Goal: Information Seeking & Learning: Learn about a topic

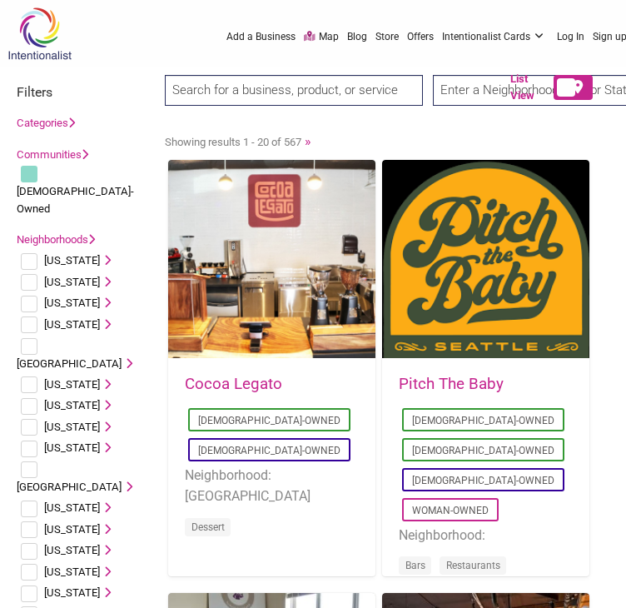
click at [451, 92] on input "text" at bounding box center [562, 90] width 258 height 31
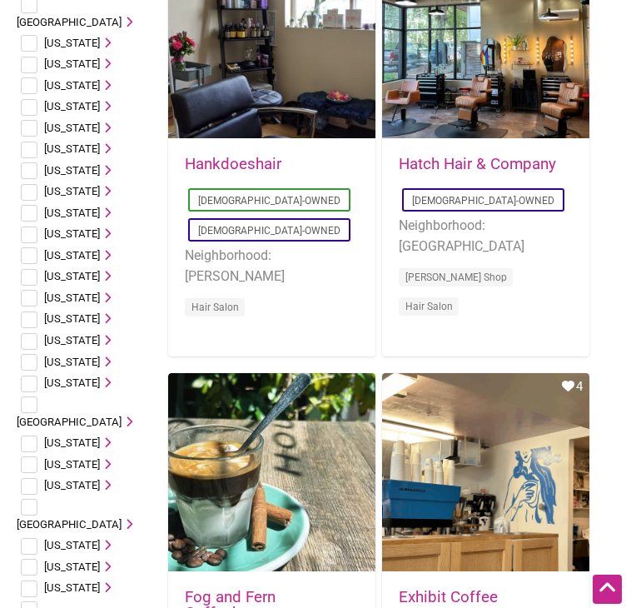
scroll to position [655, 0]
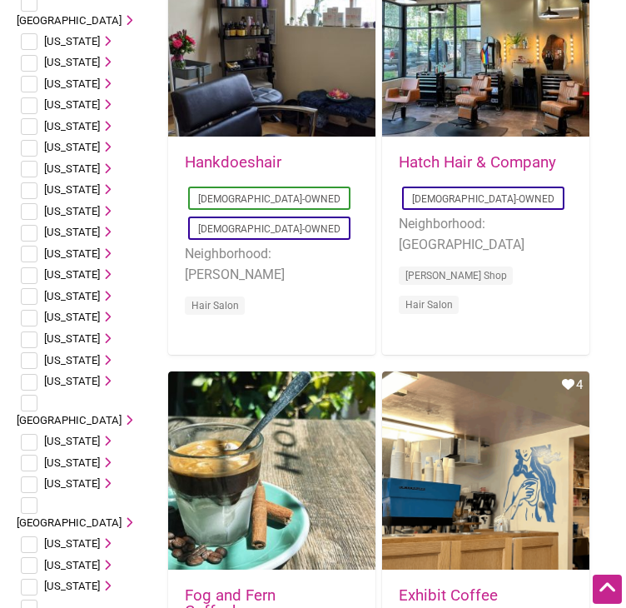
click at [111, 538] on icon at bounding box center [105, 543] width 11 height 11
click at [42, 556] on input "checkbox" at bounding box center [45, 564] width 17 height 17
checkbox input "true"
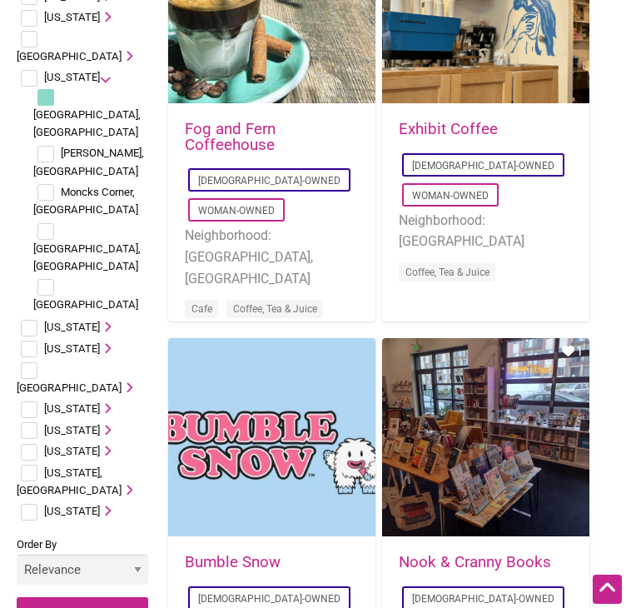
scroll to position [1125, 0]
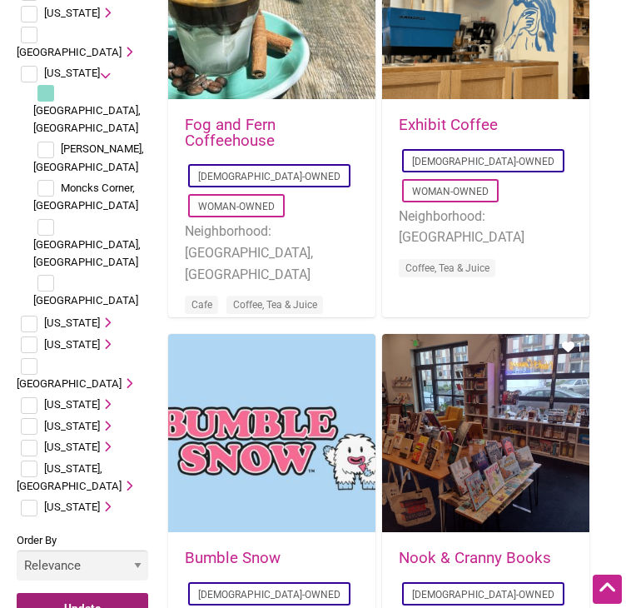
click at [96, 593] on input "Update" at bounding box center [83, 609] width 132 height 32
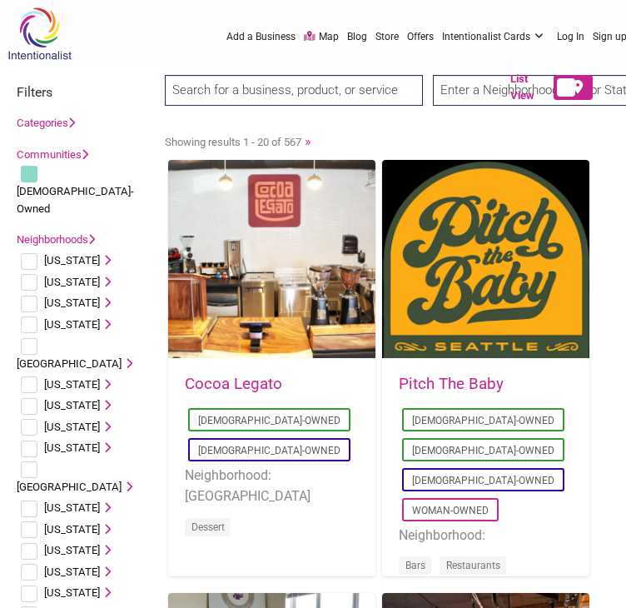
click at [470, 94] on input "text" at bounding box center [562, 90] width 258 height 31
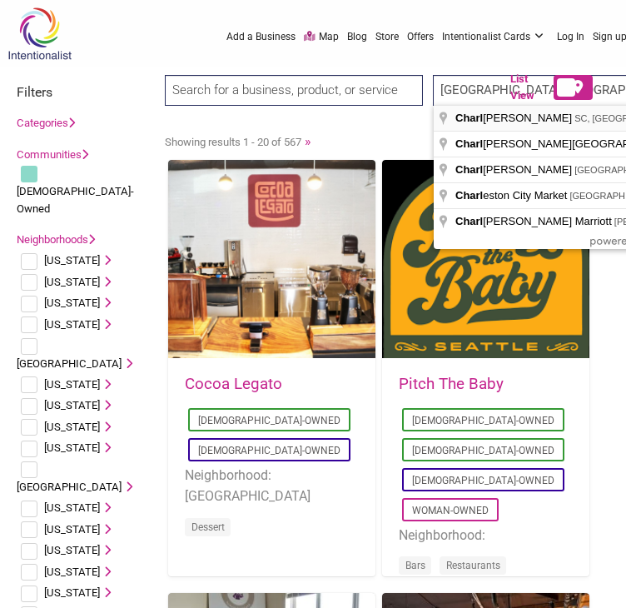
type input "[GEOGRAPHIC_DATA], [GEOGRAPHIC_DATA], [GEOGRAPHIC_DATA]"
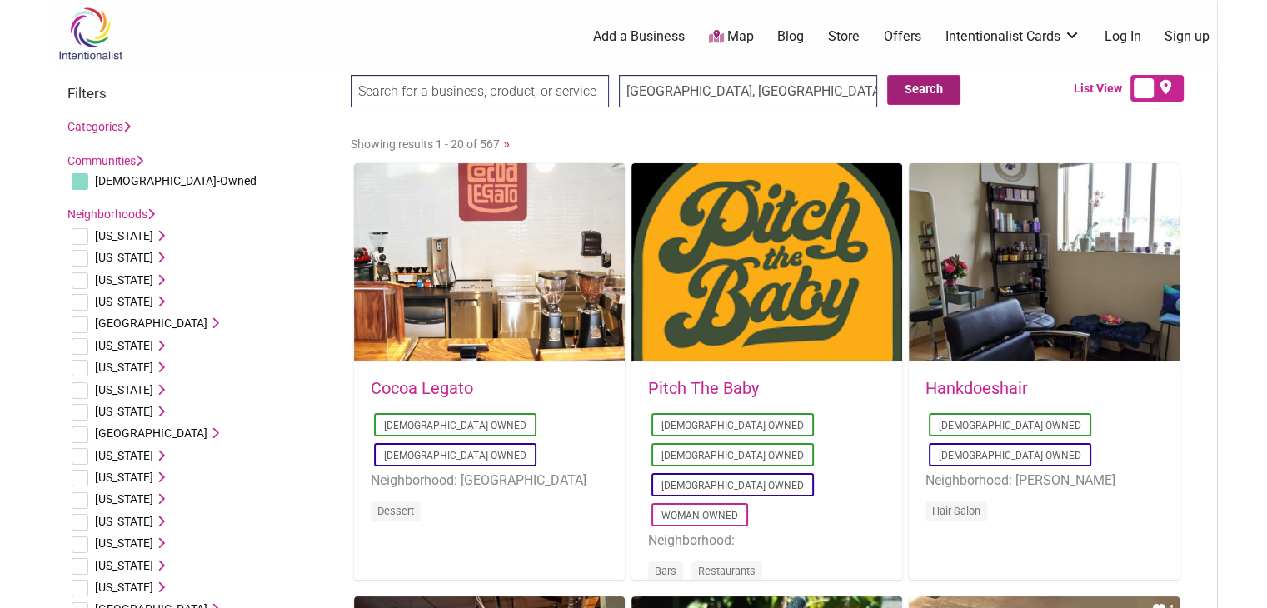
click at [625, 82] on button "Search" at bounding box center [923, 90] width 73 height 30
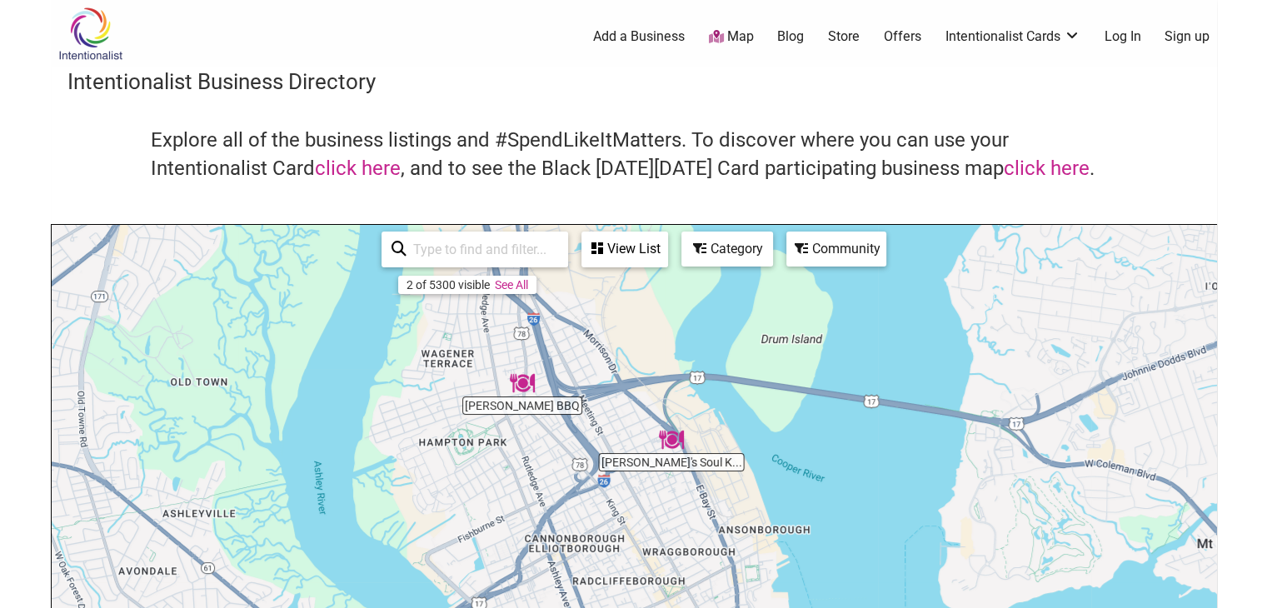
drag, startPoint x: 506, startPoint y: 459, endPoint x: 585, endPoint y: 571, distance: 137.3
click at [585, 571] on div "To navigate, press the arrow keys." at bounding box center [634, 549] width 1164 height 648
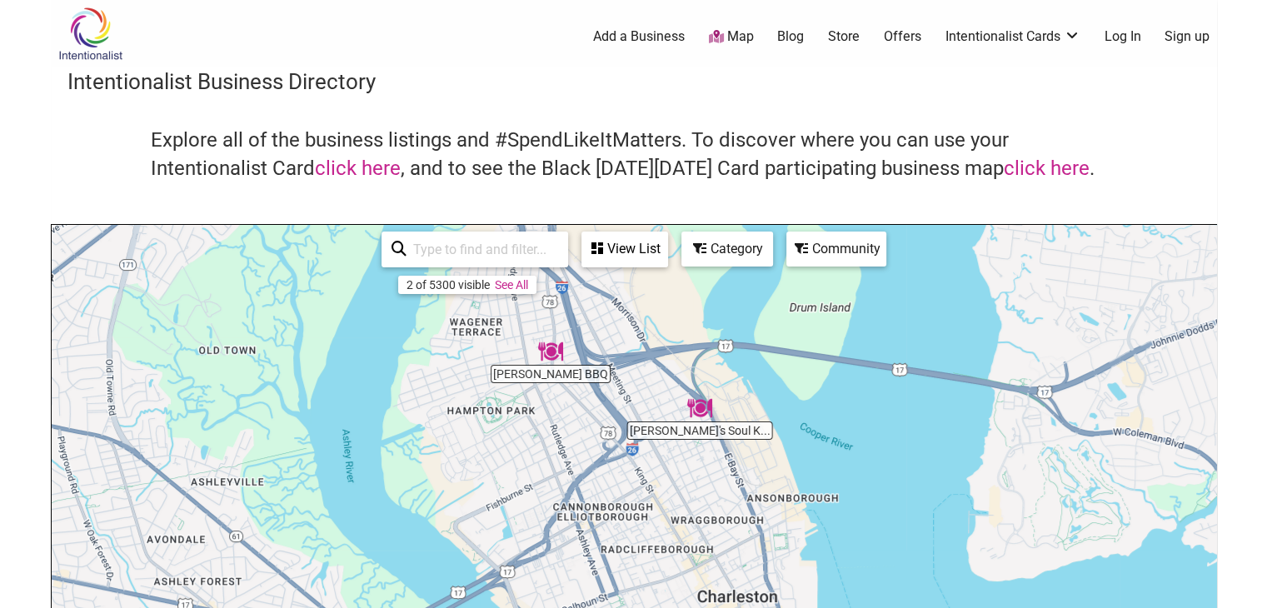
drag, startPoint x: 601, startPoint y: 415, endPoint x: 629, endPoint y: 341, distance: 79.1
click at [629, 341] on div "To navigate, press the arrow keys." at bounding box center [634, 549] width 1164 height 648
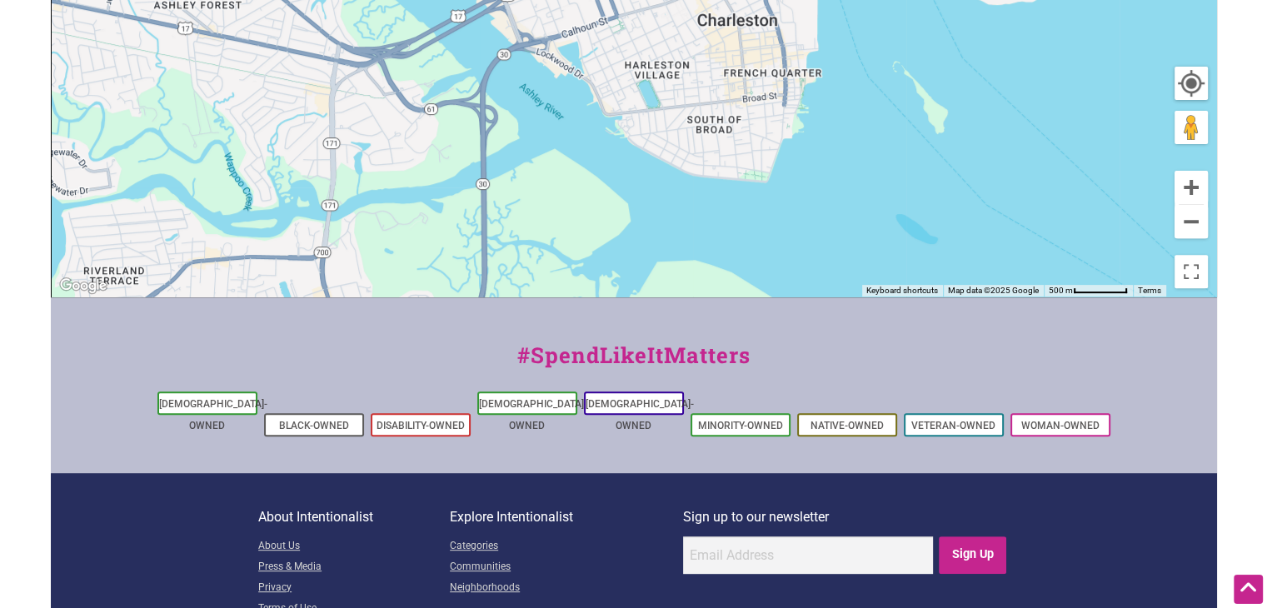
scroll to position [576, 0]
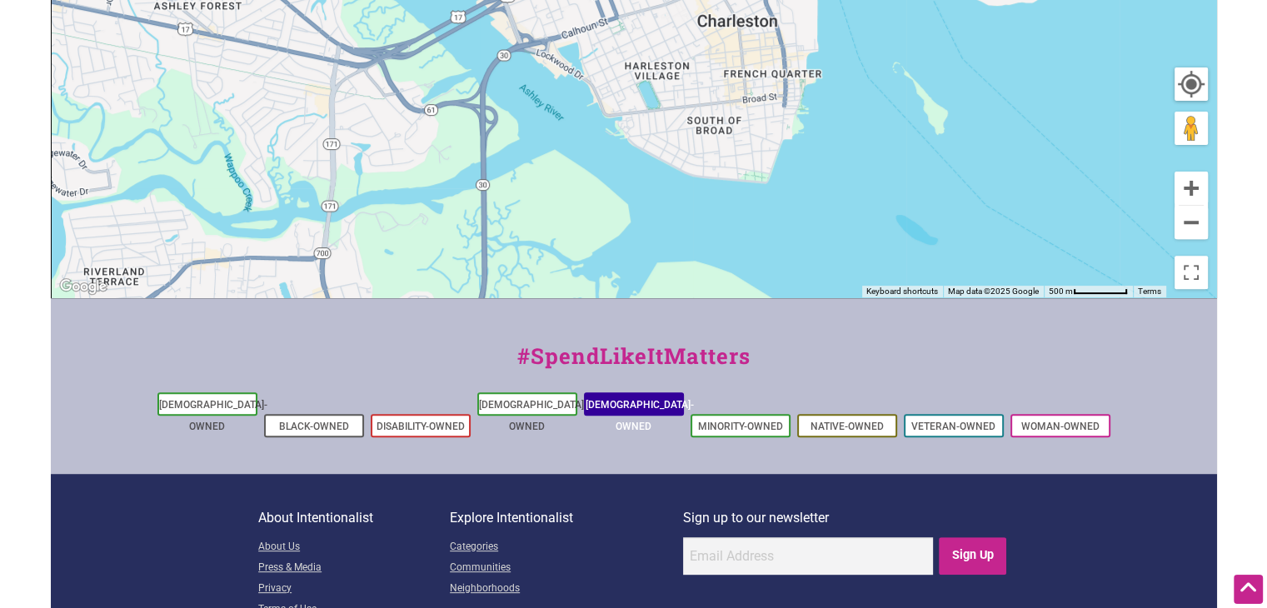
click at [647, 399] on link "[DEMOGRAPHIC_DATA]-Owned" at bounding box center [639, 415] width 108 height 33
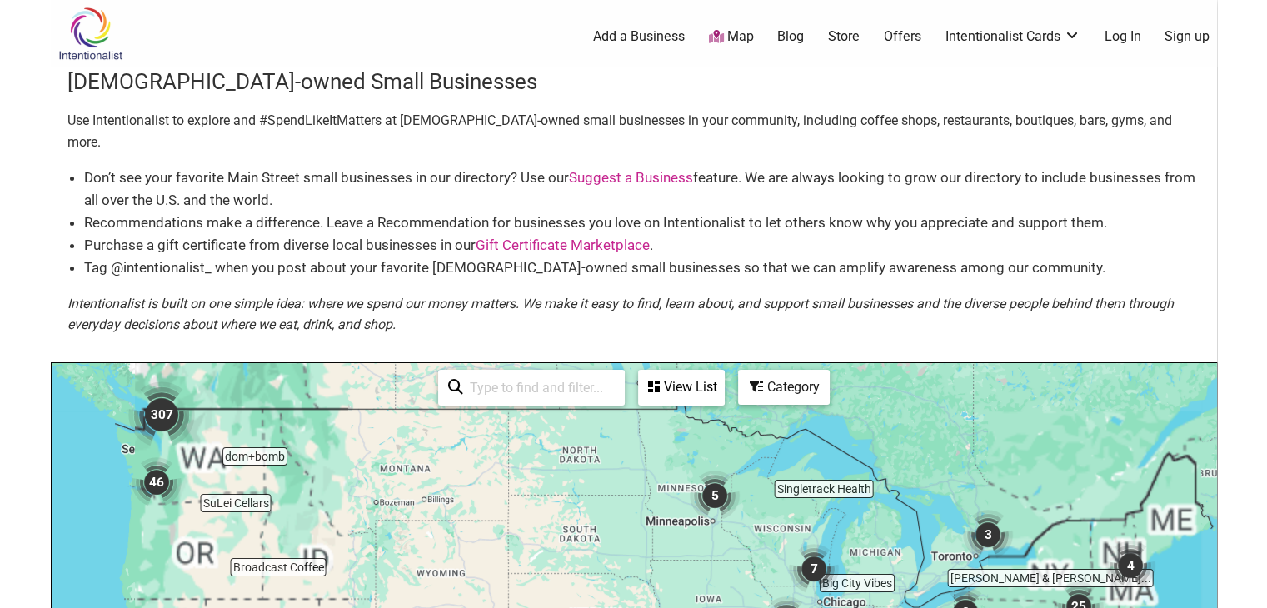
scroll to position [277, 0]
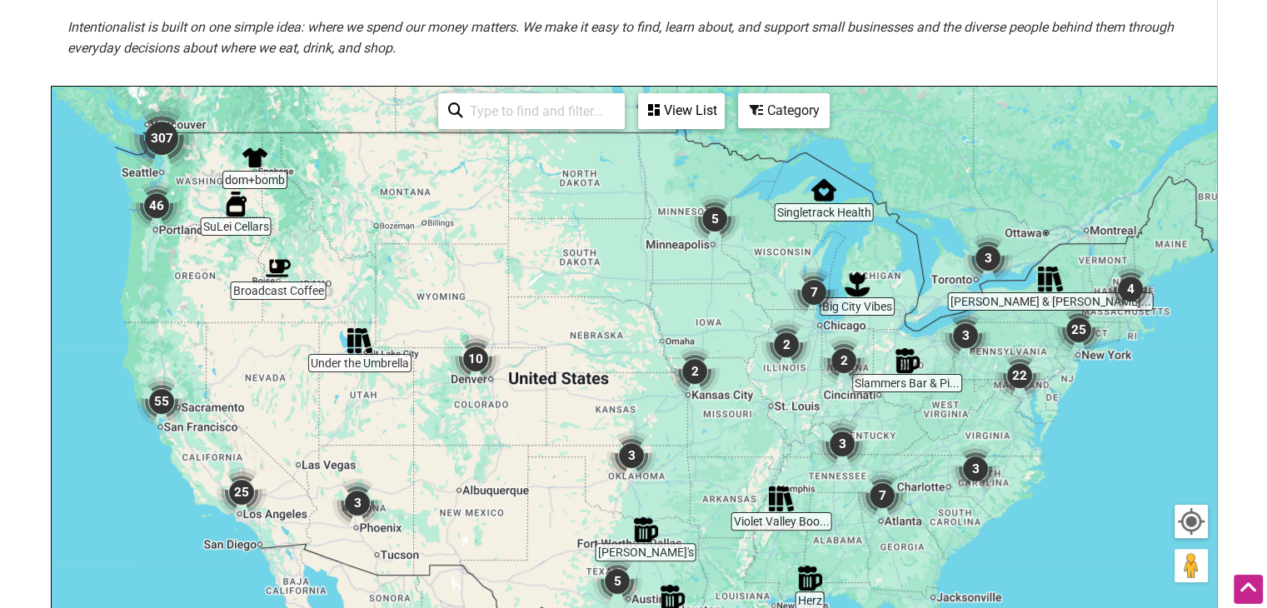
click at [1068, 491] on div "To navigate, press the arrow keys." at bounding box center [634, 411] width 1164 height 648
click at [1004, 535] on div "To navigate, press the arrow keys." at bounding box center [634, 411] width 1164 height 648
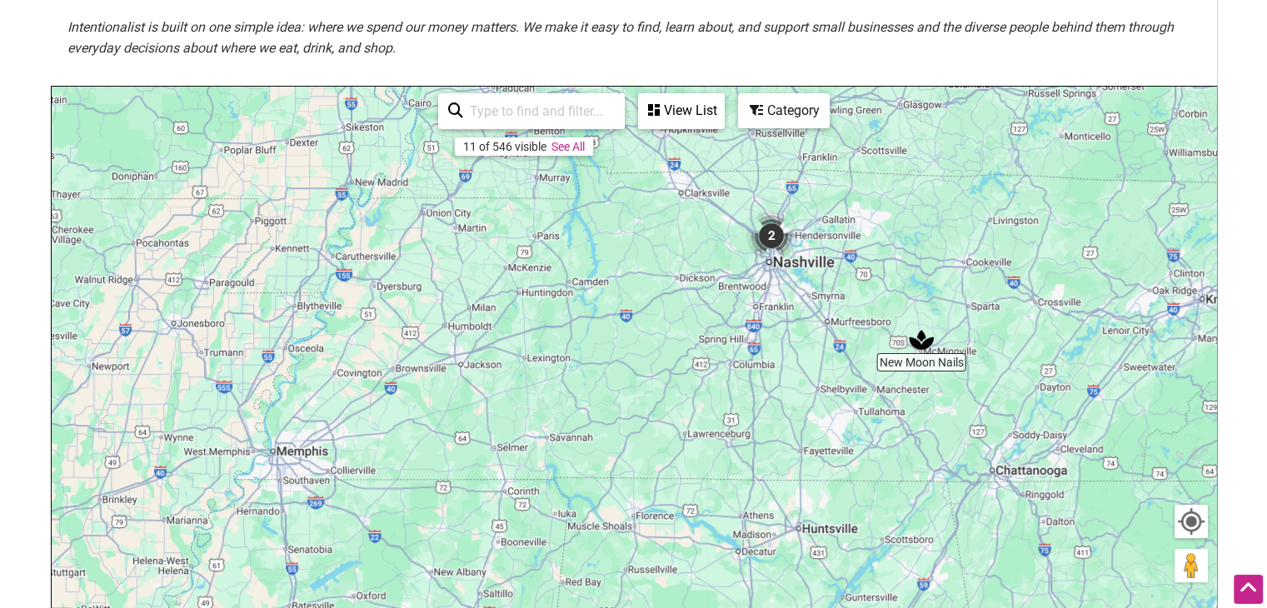
drag, startPoint x: 914, startPoint y: 485, endPoint x: 523, endPoint y: 391, distance: 402.6
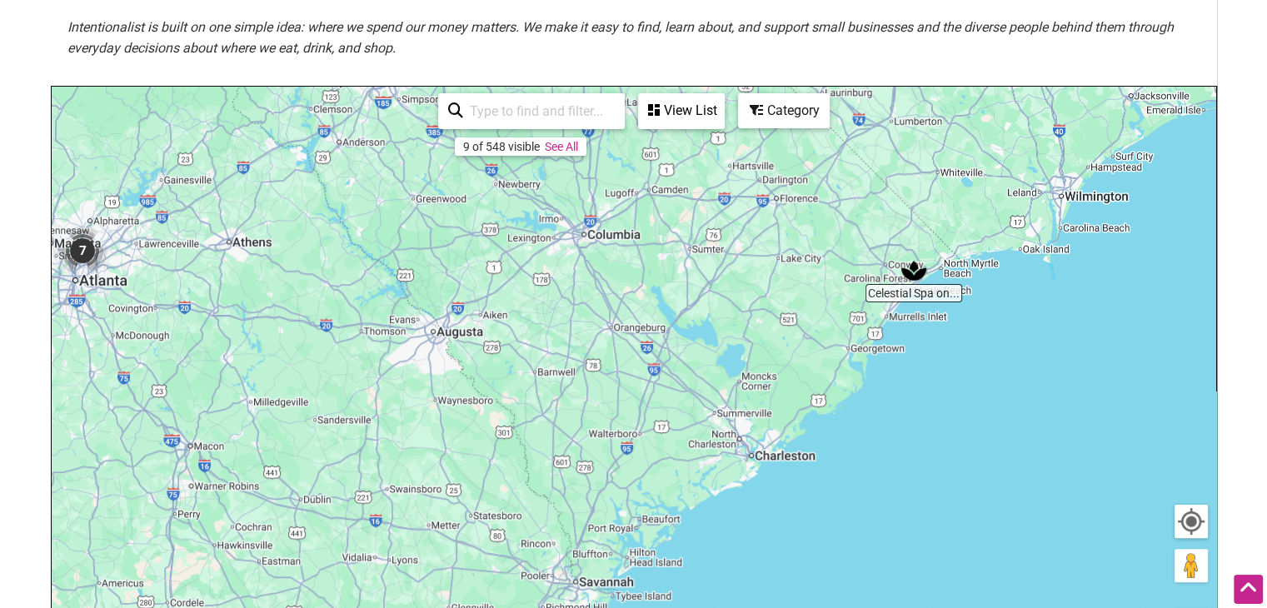
drag, startPoint x: 820, startPoint y: 465, endPoint x: 673, endPoint y: 276, distance: 239.2
click at [673, 276] on div "To navigate, press the arrow keys." at bounding box center [634, 411] width 1164 height 648
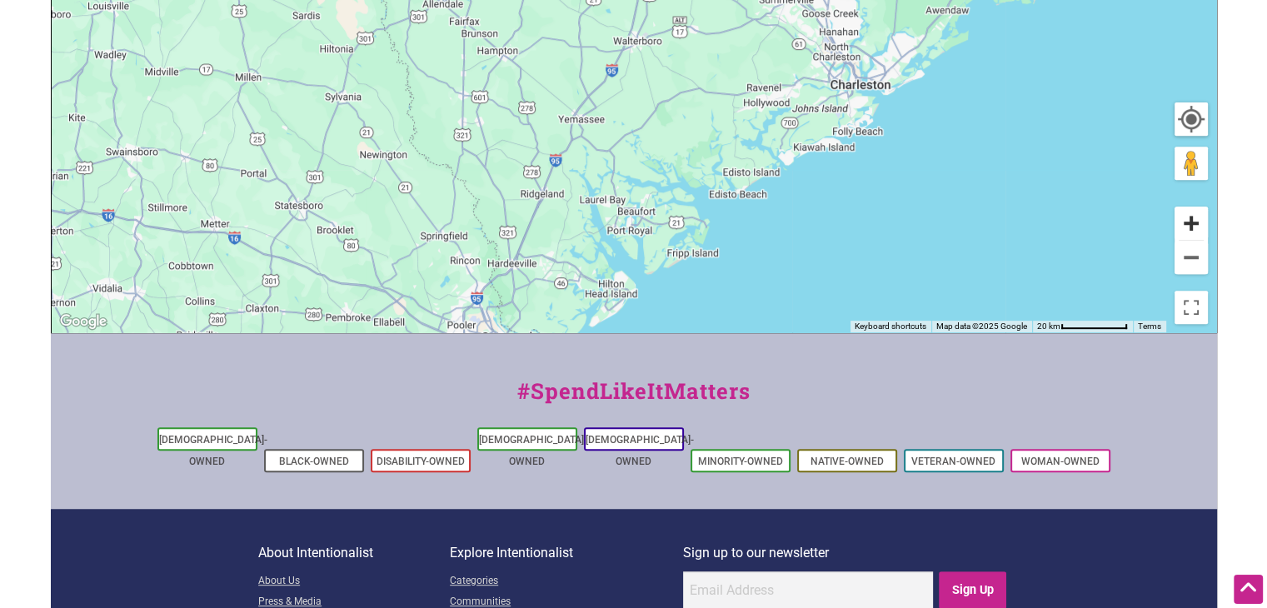
scroll to position [690, 0]
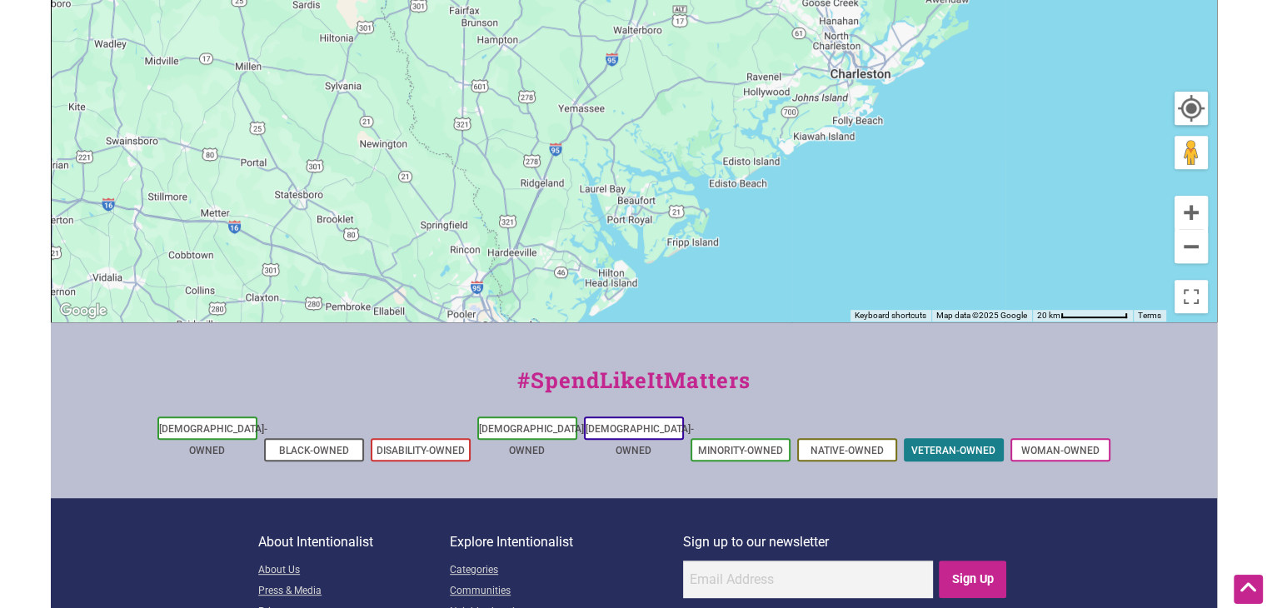
click at [963, 445] on link "Veteran-Owned" at bounding box center [953, 451] width 84 height 12
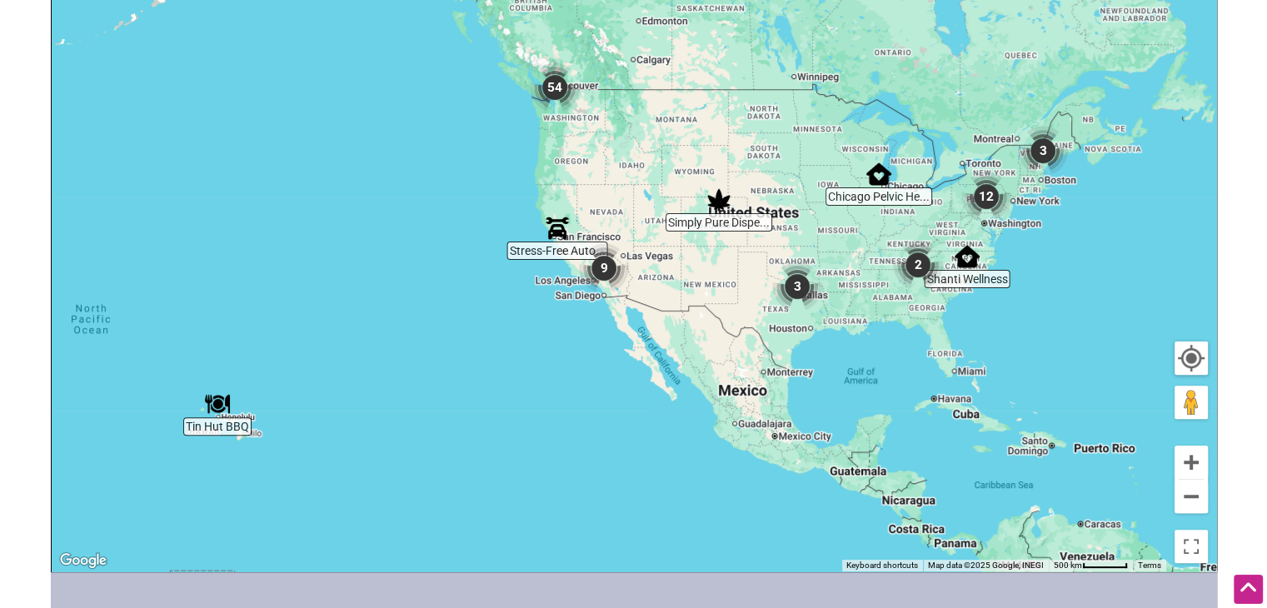
scroll to position [368, 0]
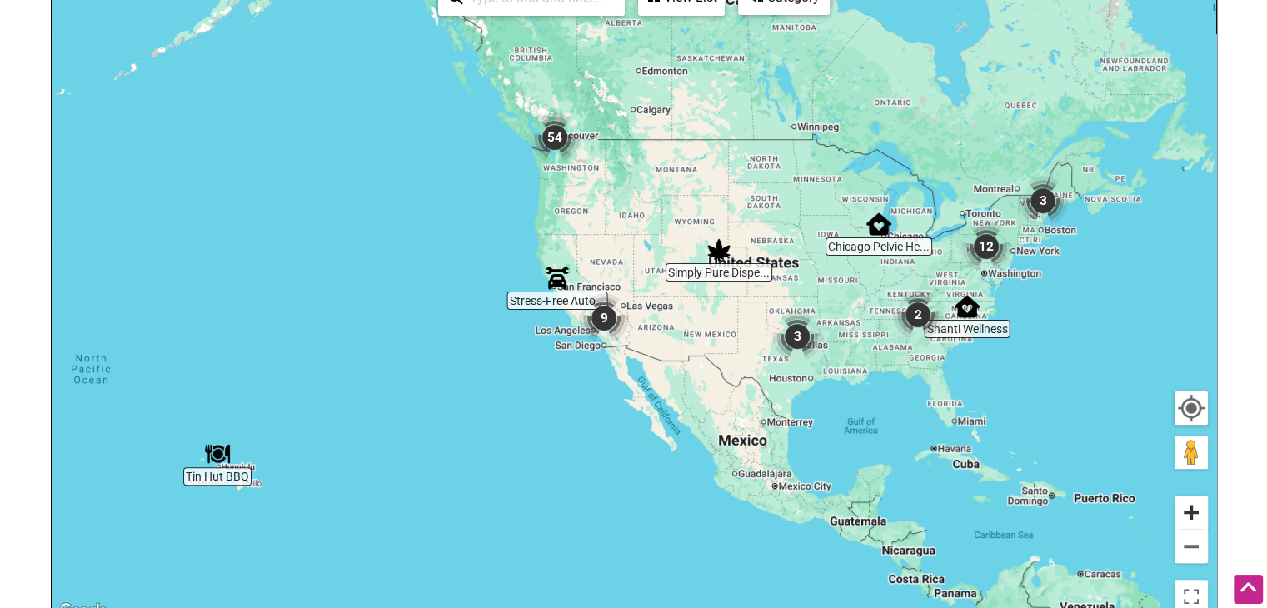
click at [1196, 513] on button "Zoom in" at bounding box center [1190, 512] width 33 height 33
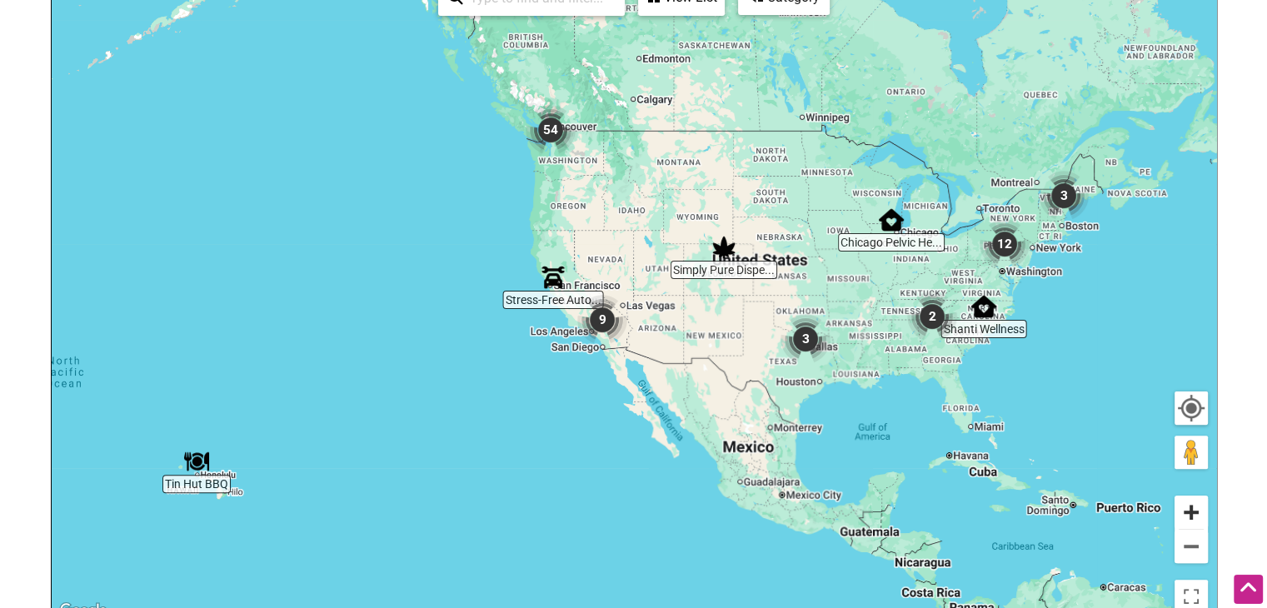
click at [1196, 513] on button "Zoom in" at bounding box center [1190, 512] width 33 height 33
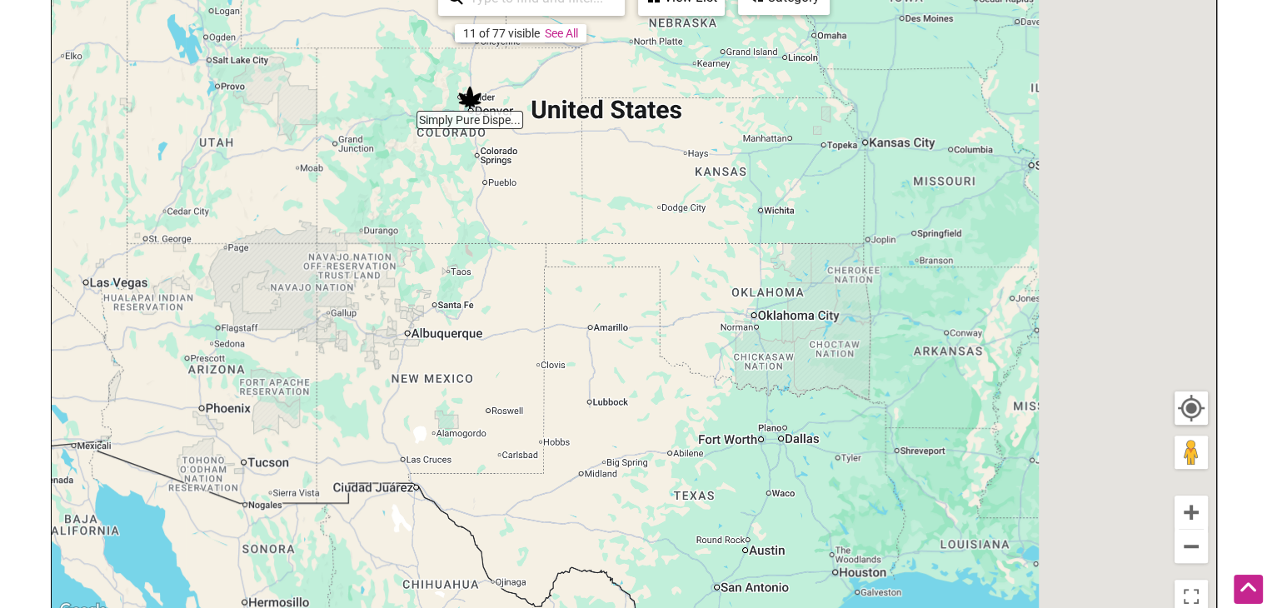
drag, startPoint x: 1062, startPoint y: 415, endPoint x: 510, endPoint y: 363, distance: 554.6
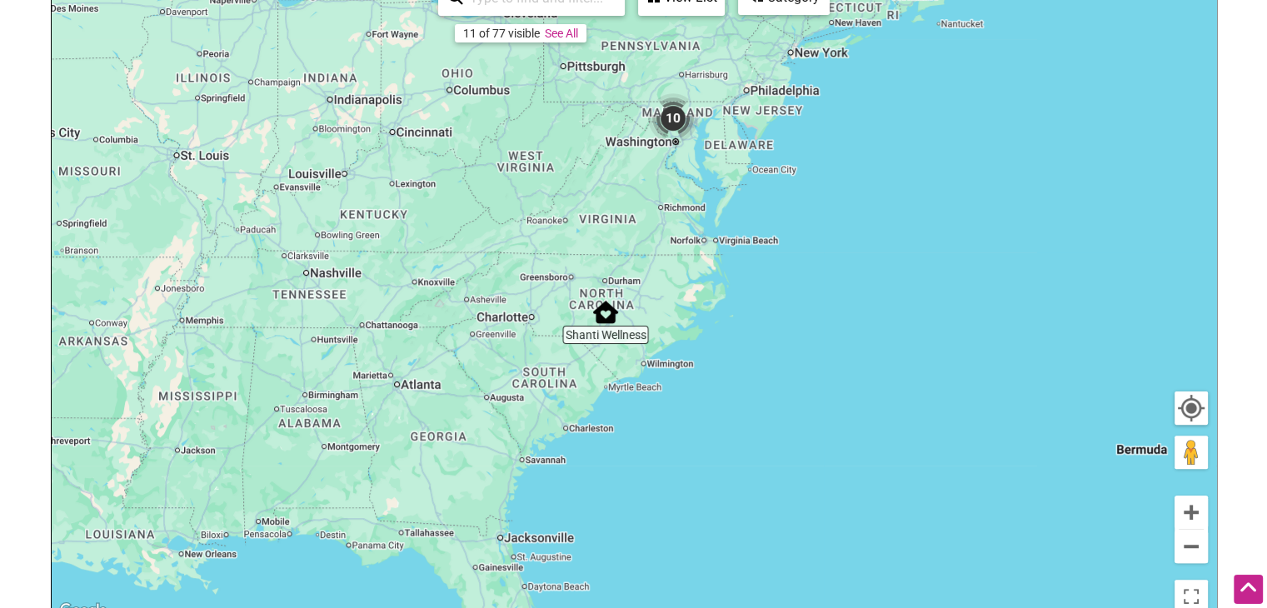
drag, startPoint x: 406, startPoint y: 275, endPoint x: 853, endPoint y: 428, distance: 472.0
click at [853, 428] on div "To navigate, press the arrow keys." at bounding box center [634, 297] width 1164 height 648
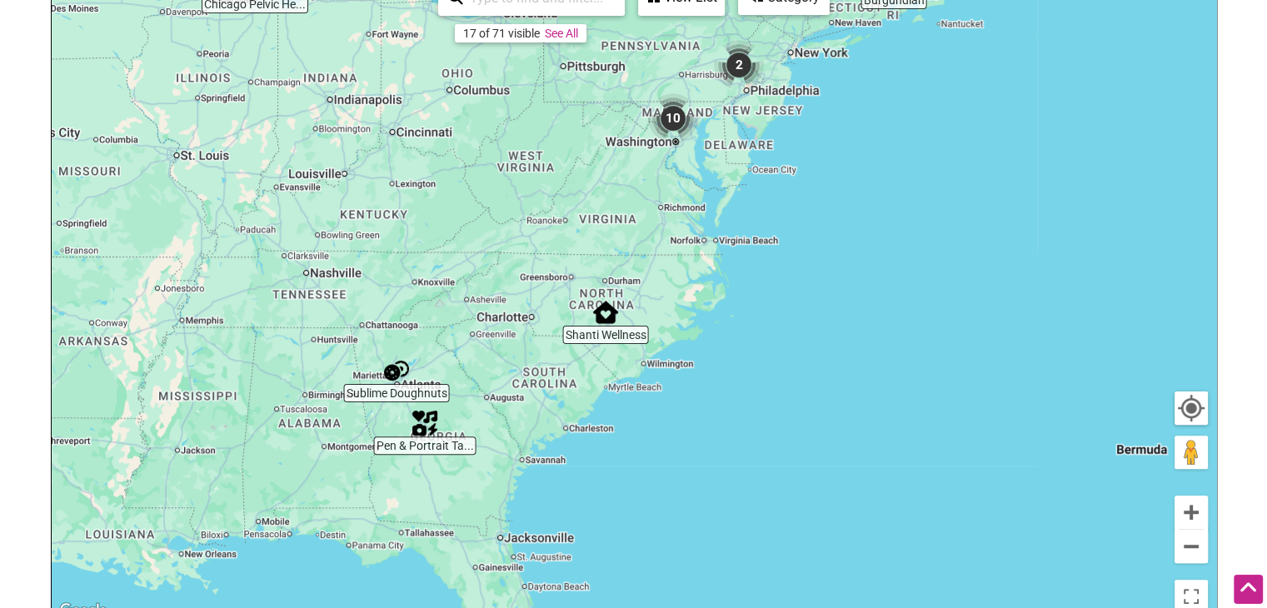
click at [576, 431] on div "To navigate, press the arrow keys." at bounding box center [634, 297] width 1164 height 648
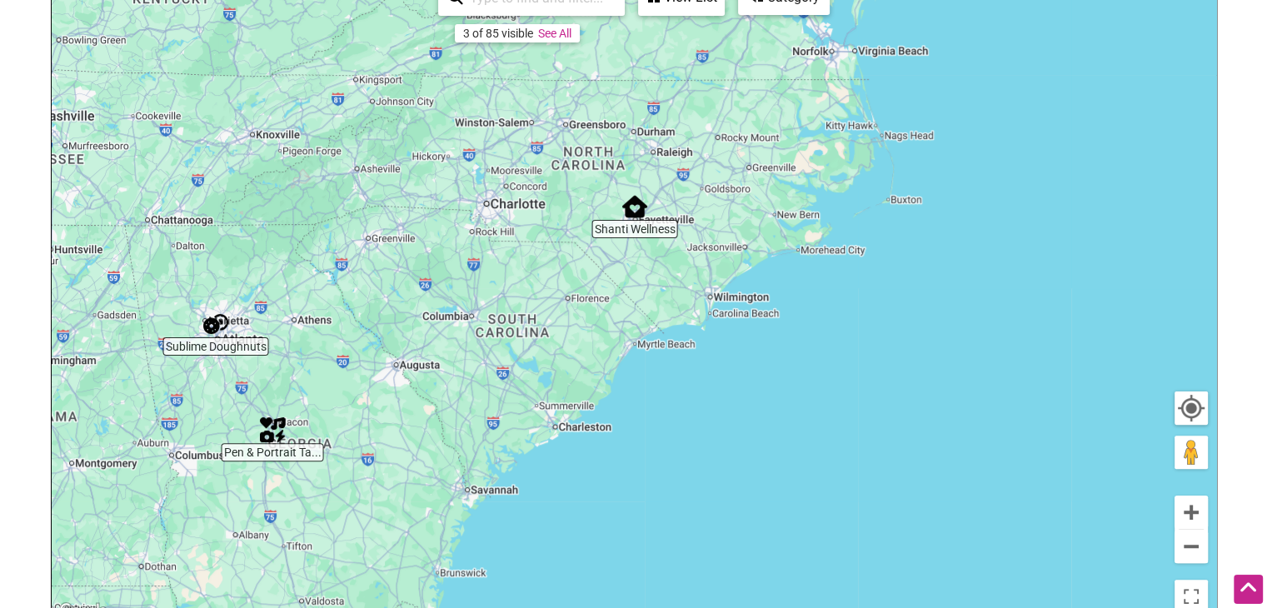
click at [576, 431] on div "To navigate, press the arrow keys." at bounding box center [634, 297] width 1164 height 648
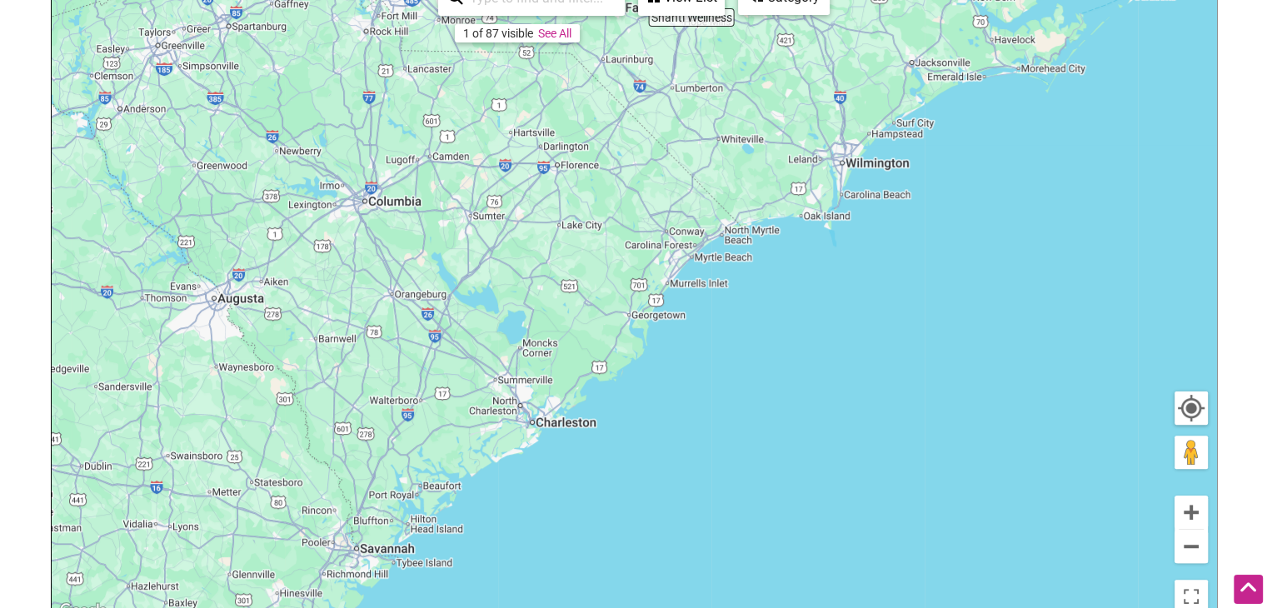
click at [561, 431] on div "To navigate, press the arrow keys." at bounding box center [634, 297] width 1164 height 648
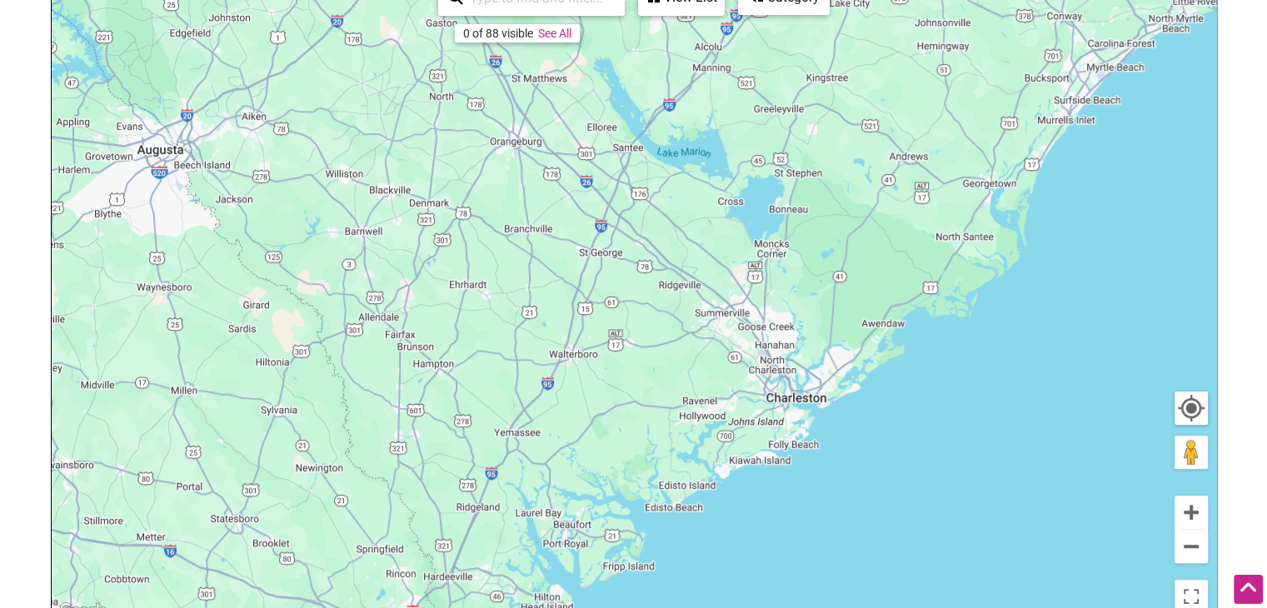
drag, startPoint x: 561, startPoint y: 431, endPoint x: 846, endPoint y: 416, distance: 285.2
click at [846, 416] on div "To navigate, press the arrow keys." at bounding box center [634, 297] width 1164 height 648
click at [792, 397] on div "To navigate, press the arrow keys." at bounding box center [634, 297] width 1164 height 648
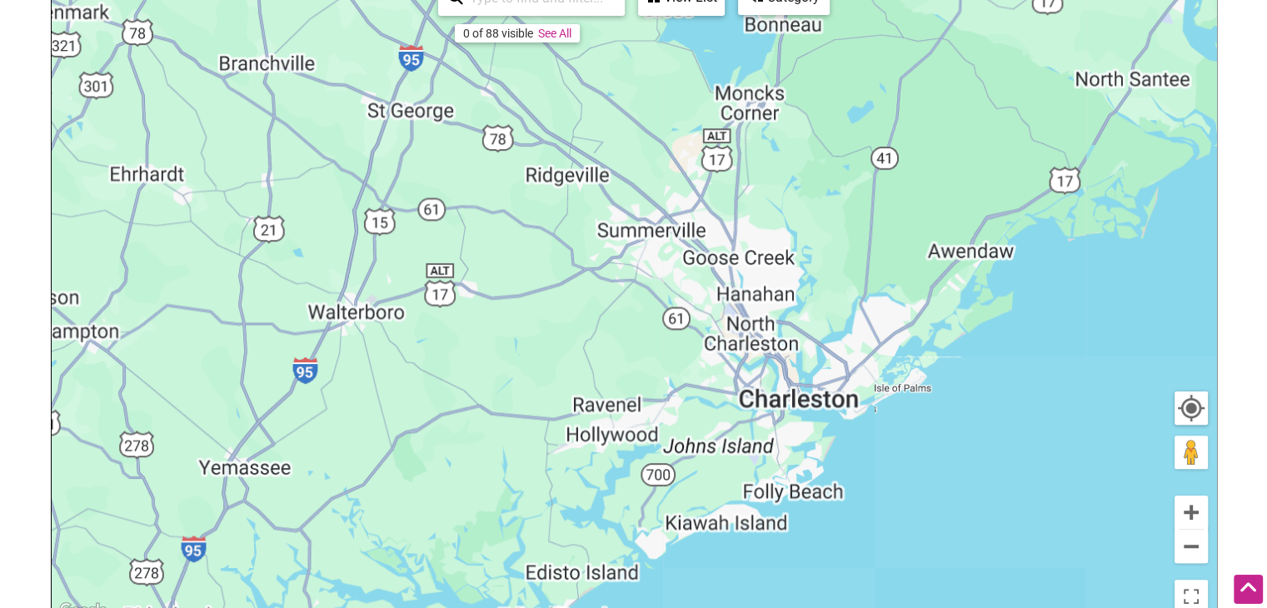
click at [792, 397] on div "To navigate, press the arrow keys." at bounding box center [634, 297] width 1164 height 648
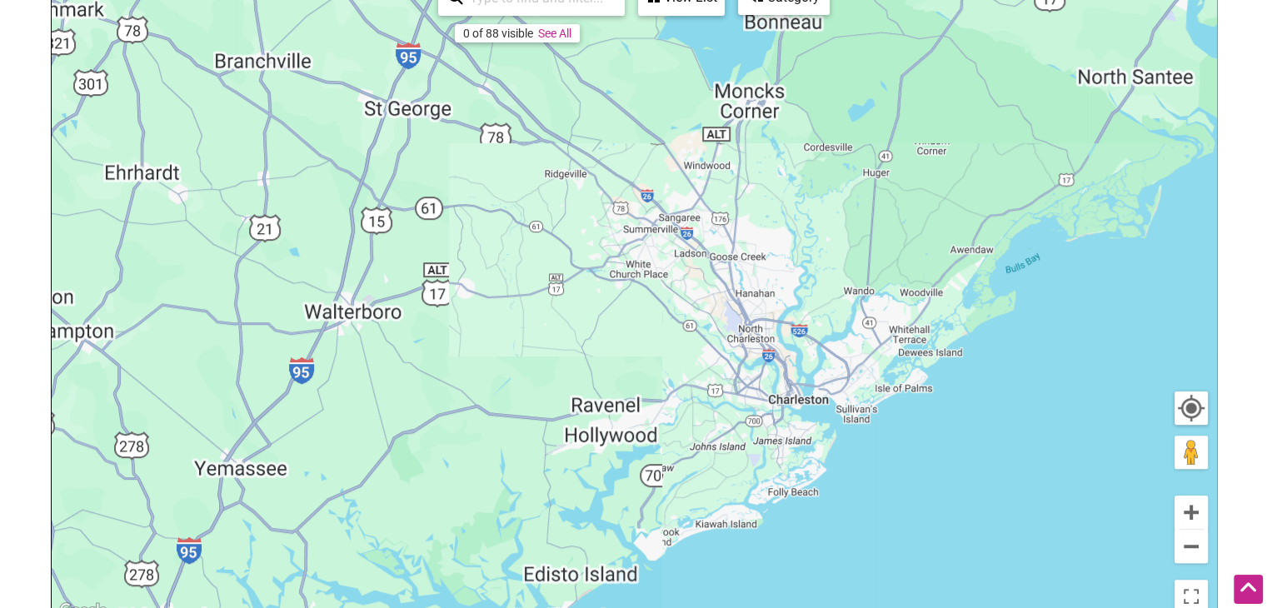
click at [792, 397] on div "To navigate, press the arrow keys." at bounding box center [634, 297] width 1164 height 648
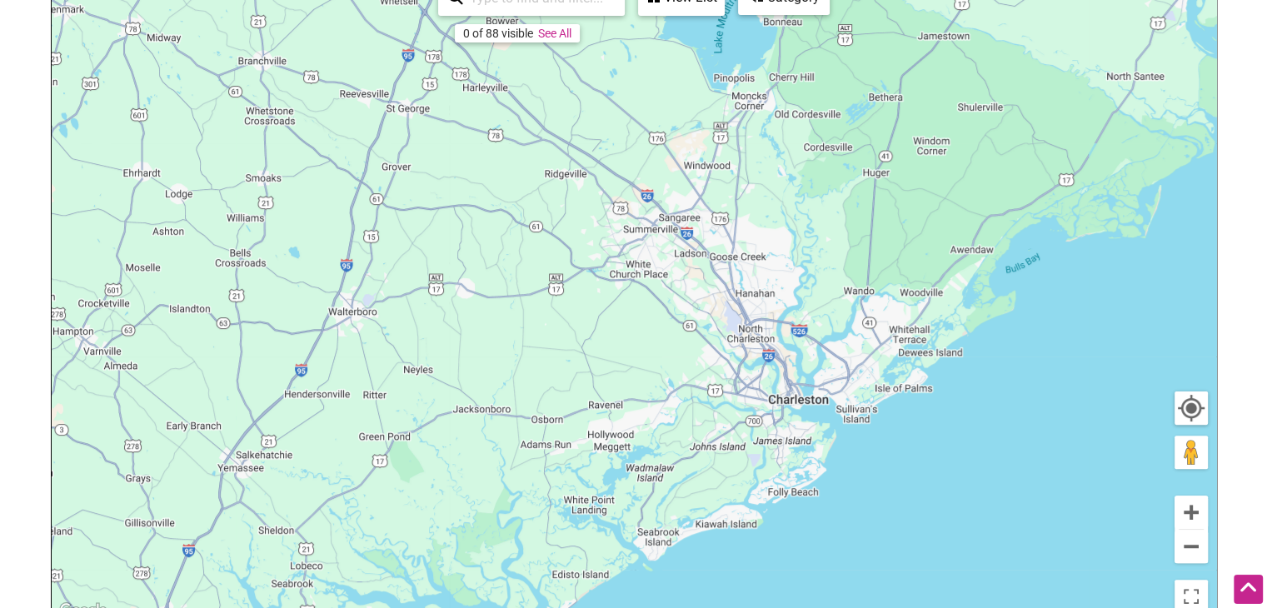
click at [792, 397] on div "To navigate, press the arrow keys." at bounding box center [634, 297] width 1164 height 648
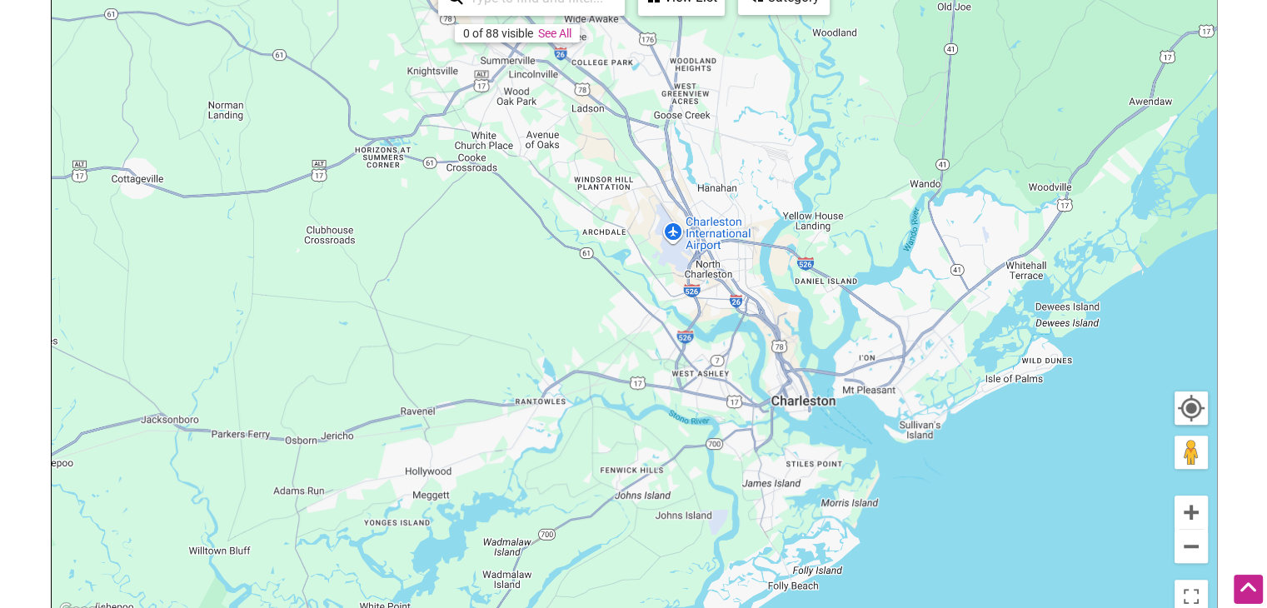
click at [792, 397] on div "To navigate, press the arrow keys." at bounding box center [634, 297] width 1164 height 648
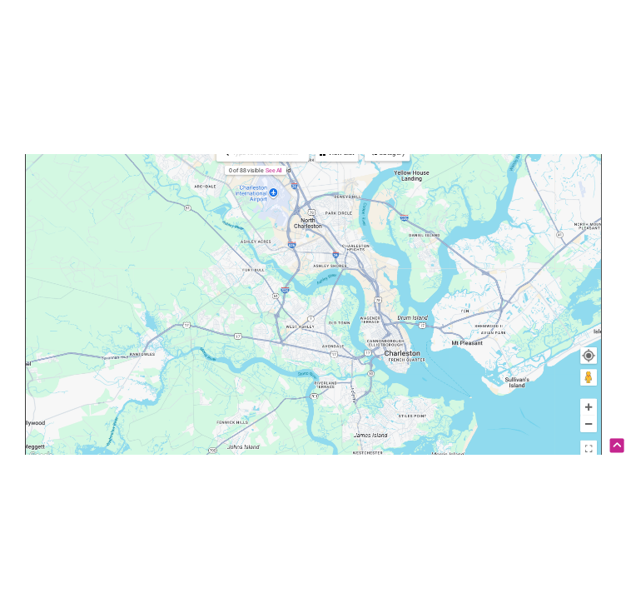
scroll to position [454, 0]
